Goal: Task Accomplishment & Management: Manage account settings

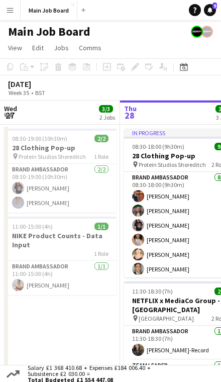
click at [19, 13] on button "Menu" at bounding box center [10, 10] width 20 height 20
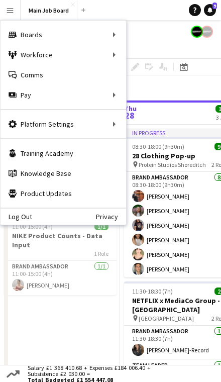
click at [98, 49] on div "Workforce Workforce" at bounding box center [64, 55] width 126 height 20
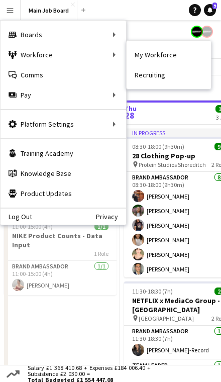
click at [153, 53] on link "My Workforce" at bounding box center [169, 55] width 84 height 20
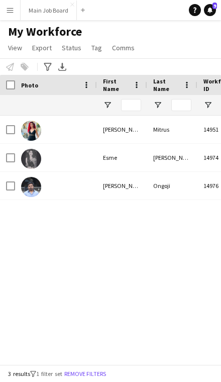
click at [91, 376] on button "Remove filters" at bounding box center [85, 373] width 46 height 11
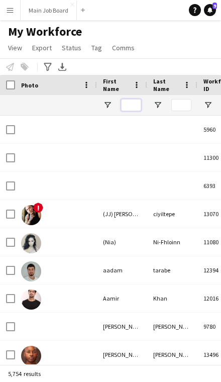
click at [132, 108] on input "First Name Filter Input" at bounding box center [131, 105] width 20 height 12
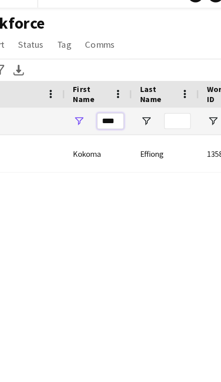
type input "****"
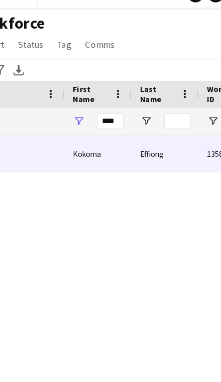
click at [97, 116] on div "Kokoma" at bounding box center [122, 129] width 50 height 28
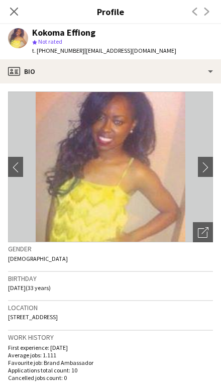
click at [192, 166] on img at bounding box center [110, 166] width 205 height 151
click at [200, 161] on button "chevron-right" at bounding box center [208, 167] width 20 height 20
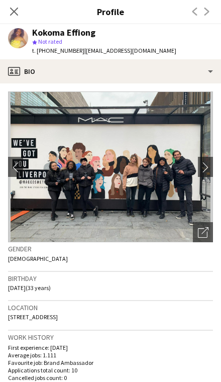
click at [200, 163] on app-icon "chevron-right" at bounding box center [208, 167] width 16 height 11
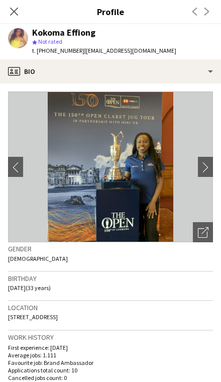
click at [200, 164] on app-icon "chevron-right" at bounding box center [208, 167] width 16 height 11
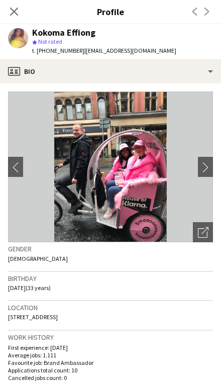
click at [200, 163] on app-icon "chevron-right" at bounding box center [208, 167] width 16 height 11
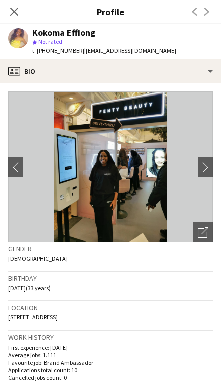
click at [200, 169] on app-icon "chevron-right" at bounding box center [208, 167] width 16 height 11
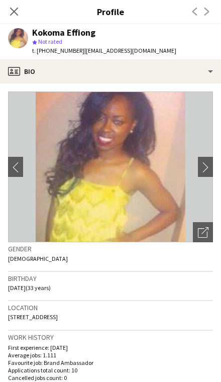
click at [200, 174] on button "chevron-right" at bounding box center [208, 167] width 20 height 20
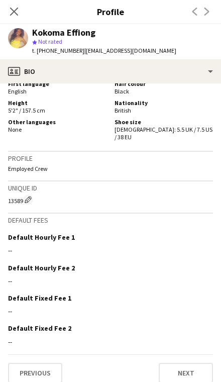
scroll to position [493, 0]
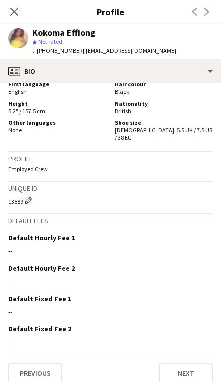
click at [189, 363] on button "Next" at bounding box center [186, 373] width 54 height 20
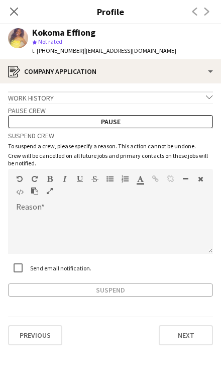
click at [187, 336] on button "Next" at bounding box center [186, 335] width 54 height 20
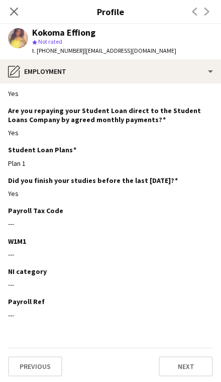
scroll to position [86, 0]
click at [193, 361] on button "Next" at bounding box center [186, 366] width 54 height 20
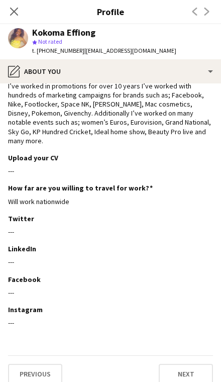
scroll to position [23, 0]
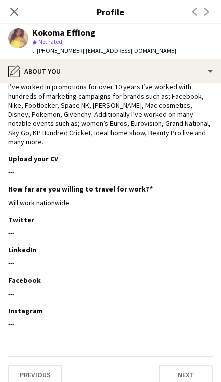
click at [180, 365] on button "Next" at bounding box center [186, 375] width 54 height 20
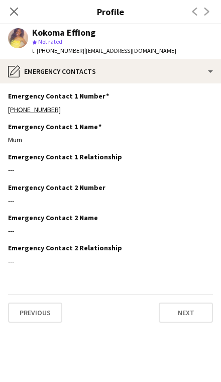
click at [182, 310] on button "Next" at bounding box center [186, 312] width 54 height 20
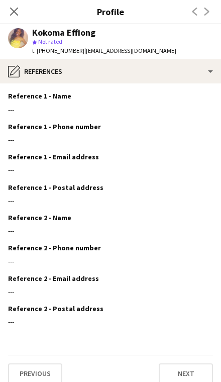
click at [183, 369] on button "Next" at bounding box center [186, 373] width 54 height 20
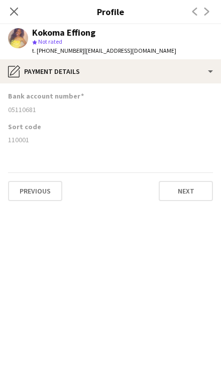
click at [171, 195] on button "Next" at bounding box center [186, 191] width 54 height 20
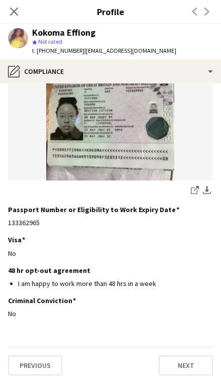
scroll to position [132, 0]
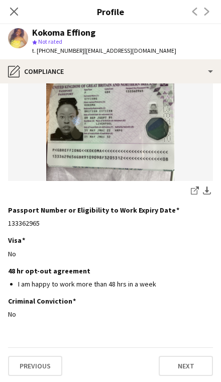
click at [187, 361] on button "Next" at bounding box center [186, 365] width 54 height 20
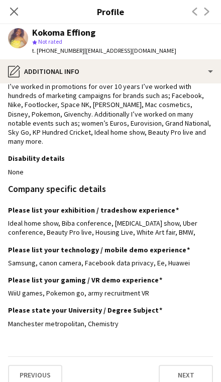
scroll to position [53, 0]
